Goal: Information Seeking & Learning: Learn about a topic

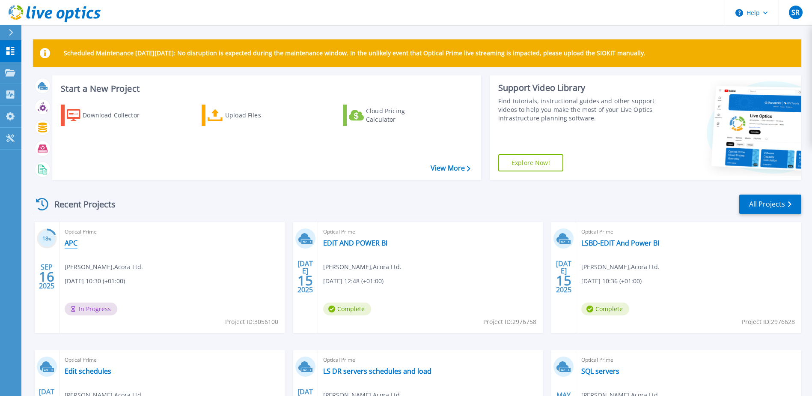
click at [69, 241] on link "APC" at bounding box center [71, 242] width 13 height 9
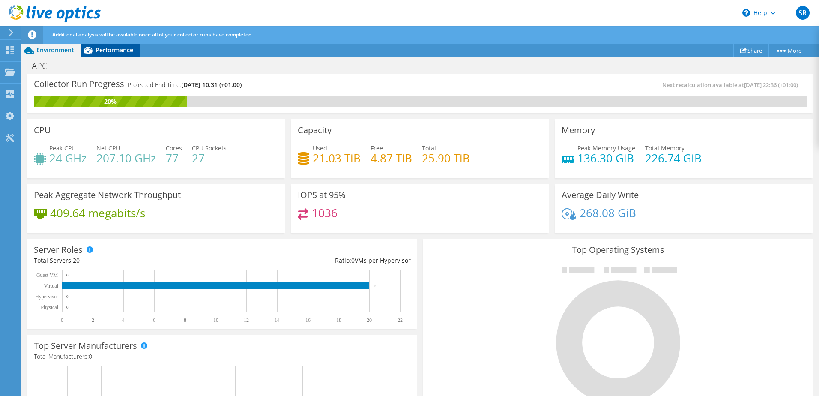
click at [103, 50] on span "Performance" at bounding box center [114, 50] width 38 height 8
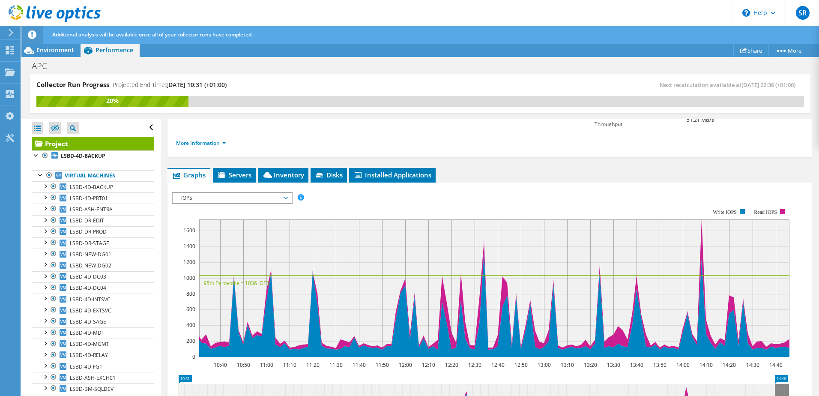
scroll to position [128, 0]
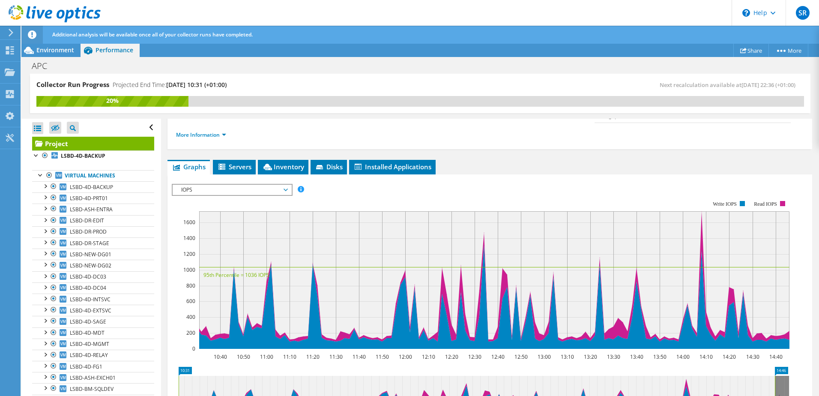
click at [253, 185] on span "IOPS" at bounding box center [232, 190] width 110 height 10
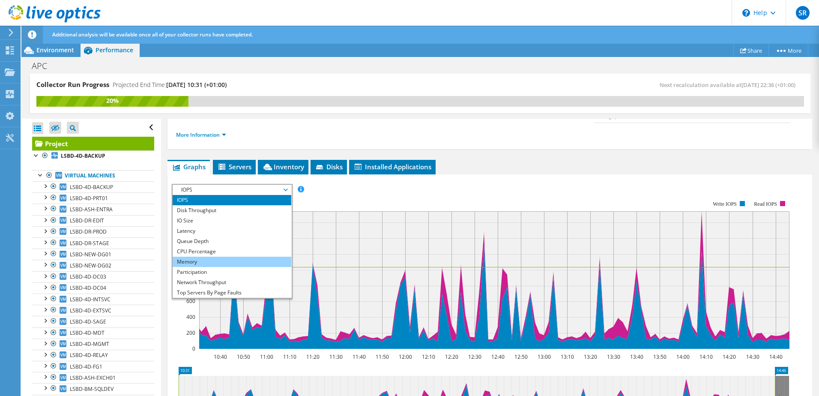
click at [229, 256] on li "Memory" at bounding box center [232, 261] width 119 height 10
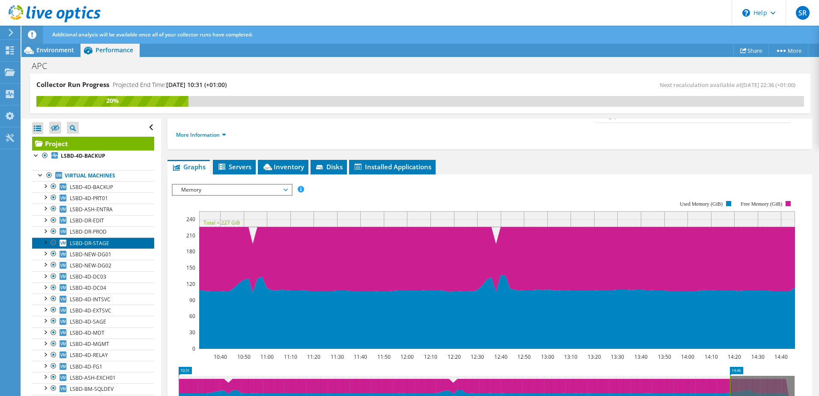
click at [87, 244] on span "LSBD-DR-STAGE" at bounding box center [89, 242] width 39 height 7
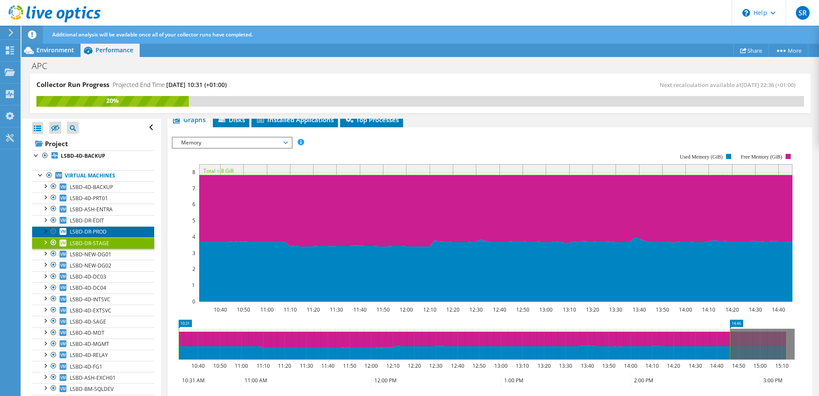
click at [86, 228] on span "LSBD-DR-PROD" at bounding box center [88, 231] width 37 height 7
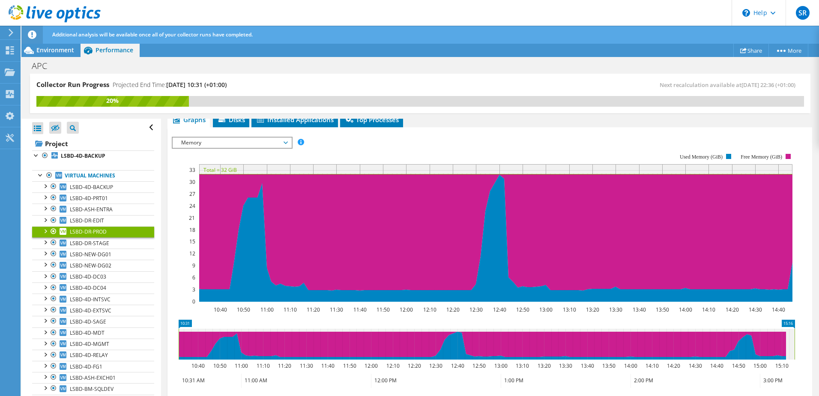
drag, startPoint x: 729, startPoint y: 348, endPoint x: 798, endPoint y: 350, distance: 69.0
click at [798, 350] on icon "10:31 15:16 10:40 10:50 11:00 11:10 11:20 11:30 11:40 11:50 12:00 12:10 12:20 1…" at bounding box center [486, 353] width 629 height 69
